Goal: Navigation & Orientation: Find specific page/section

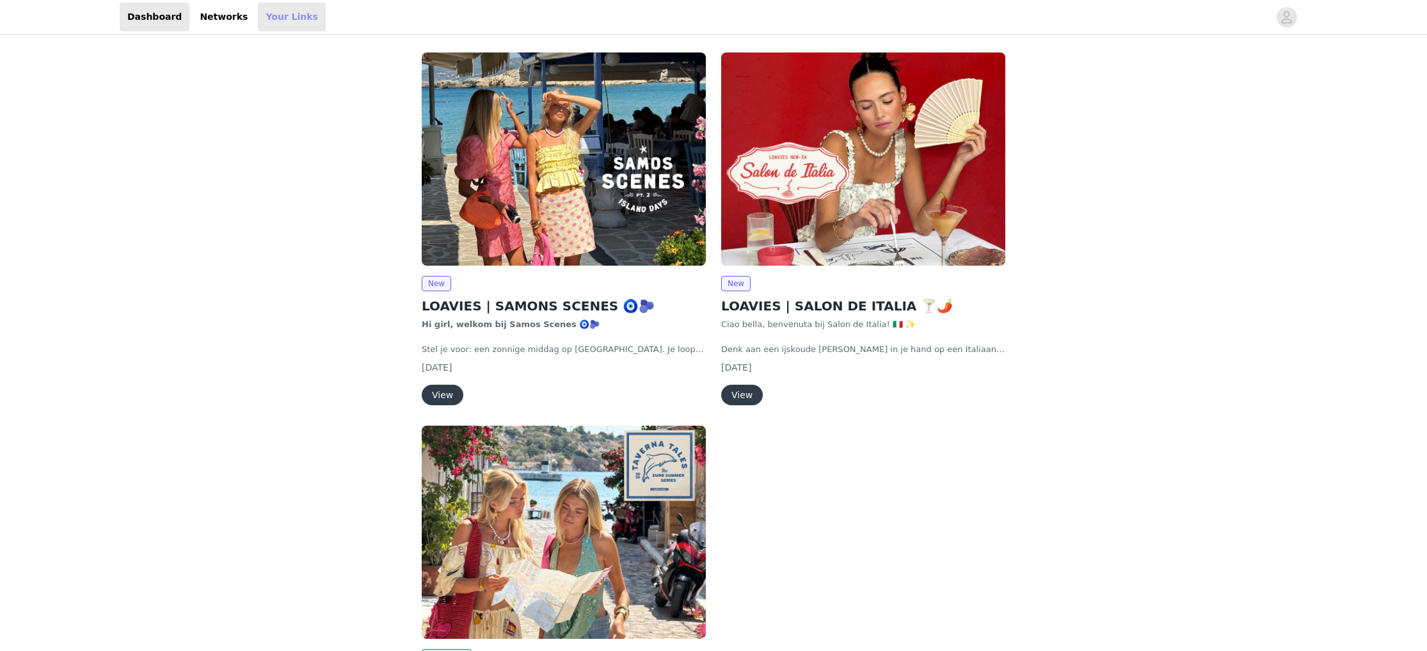
click at [283, 15] on link "Your Links" at bounding box center [292, 17] width 68 height 29
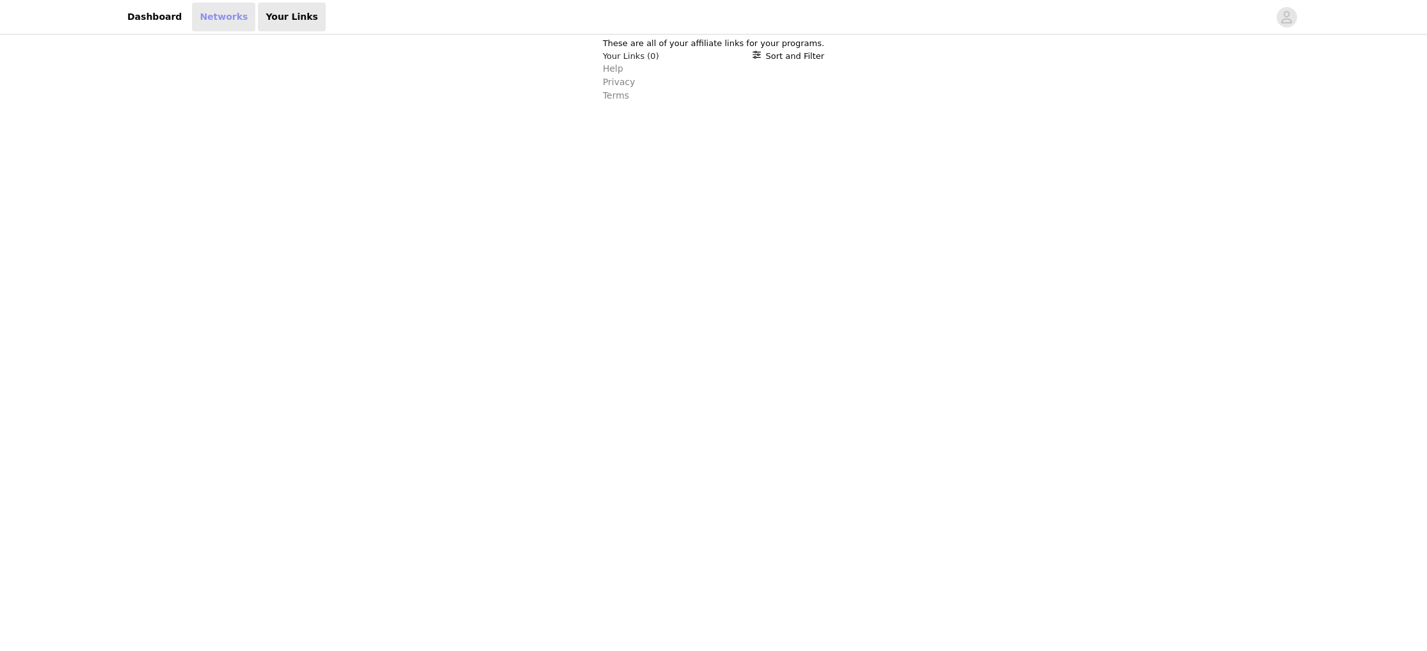
click at [226, 18] on link "Networks" at bounding box center [223, 17] width 63 height 29
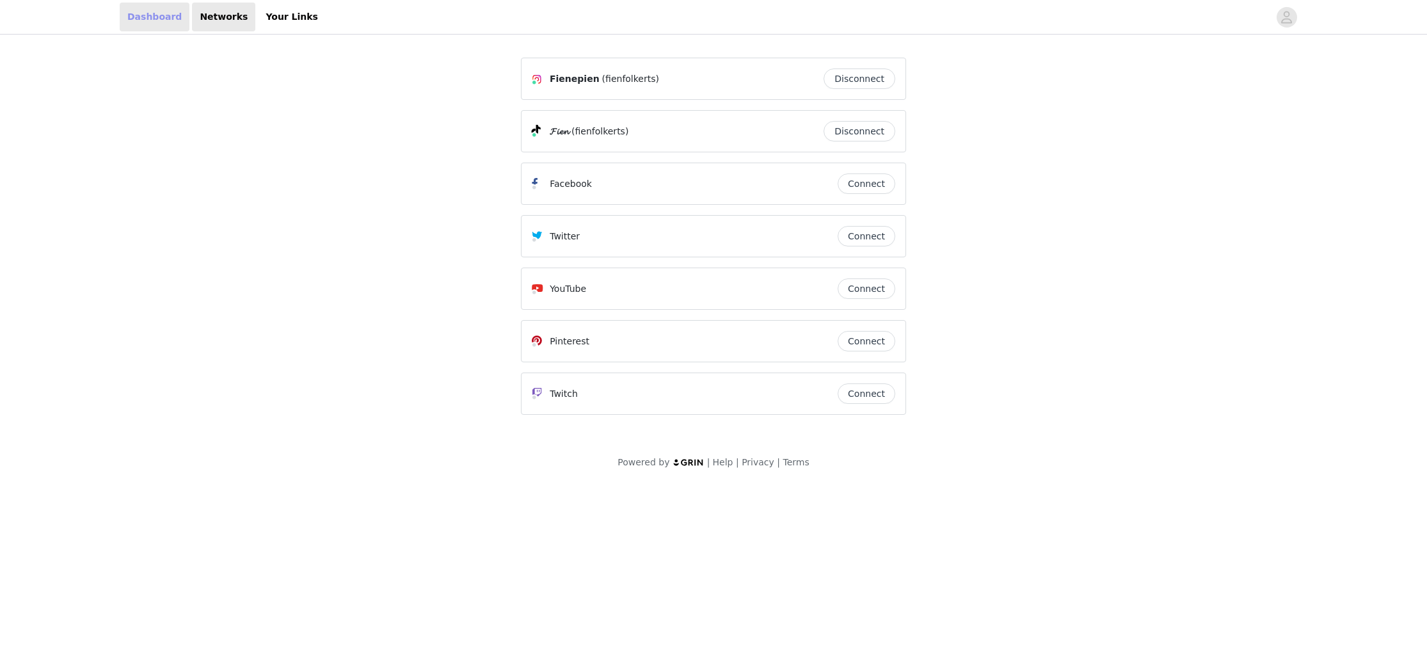
click at [176, 21] on link "Dashboard" at bounding box center [155, 17] width 70 height 29
